Goal: Navigation & Orientation: Find specific page/section

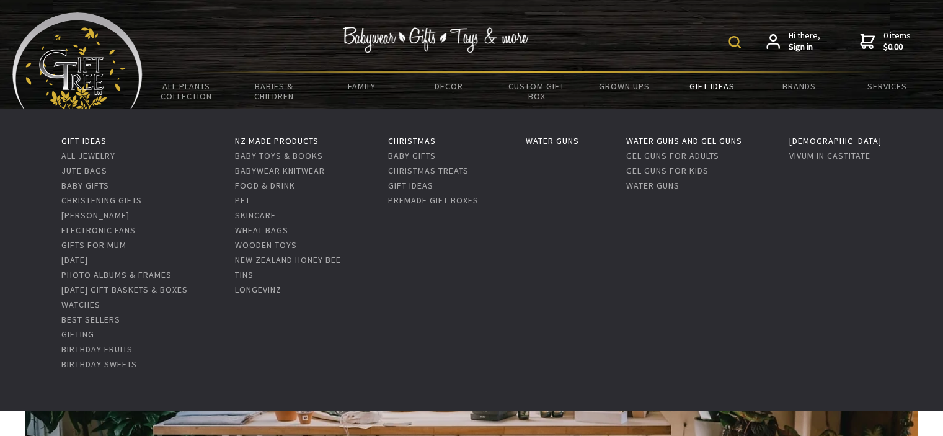
click at [708, 82] on link "Gift Ideas" at bounding box center [710, 86] width 87 height 26
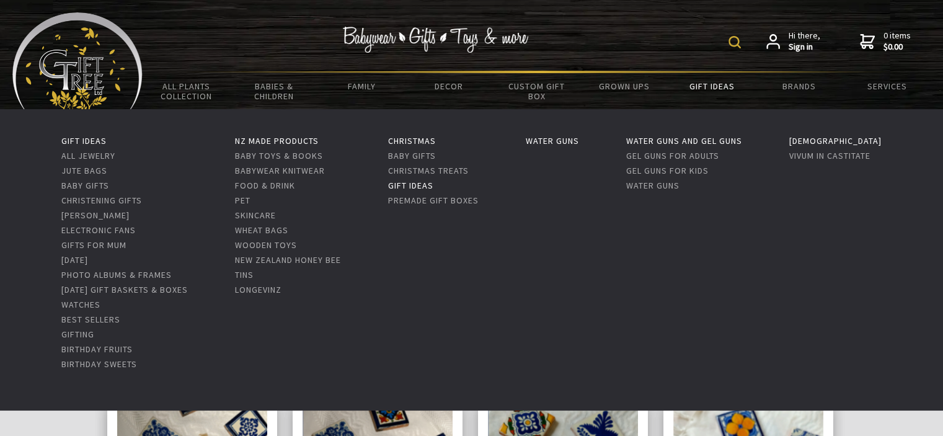
click at [433, 185] on link "Gift Ideas" at bounding box center [410, 185] width 45 height 11
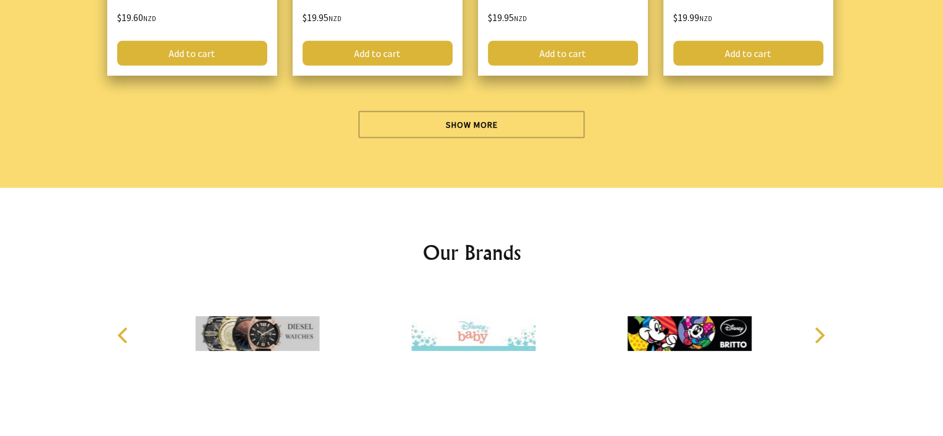
scroll to position [3826, 0]
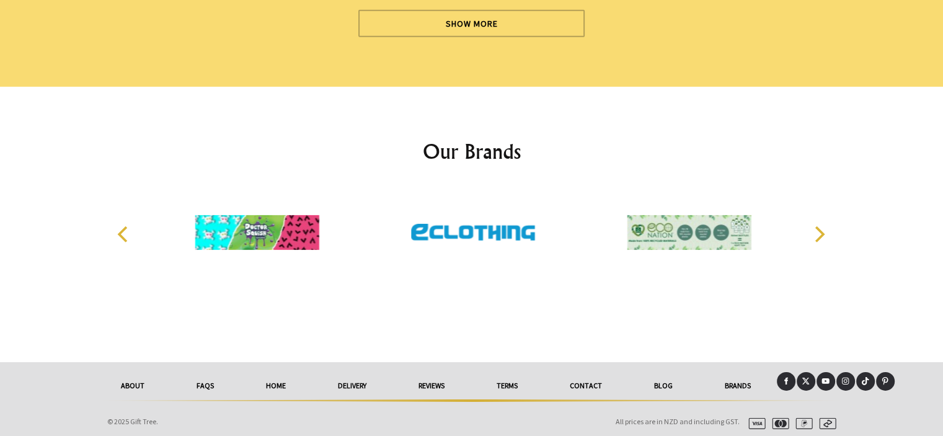
click at [503, 378] on link "Terms" at bounding box center [506, 385] width 73 height 27
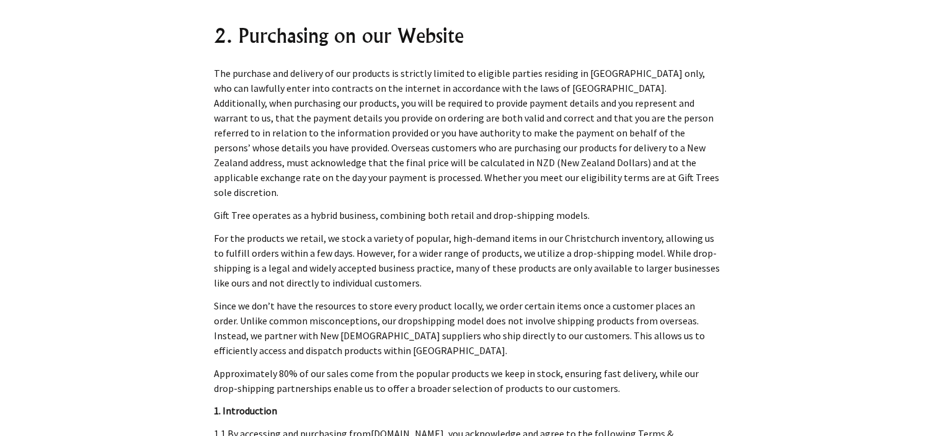
scroll to position [643, 0]
